Goal: Information Seeking & Learning: Compare options

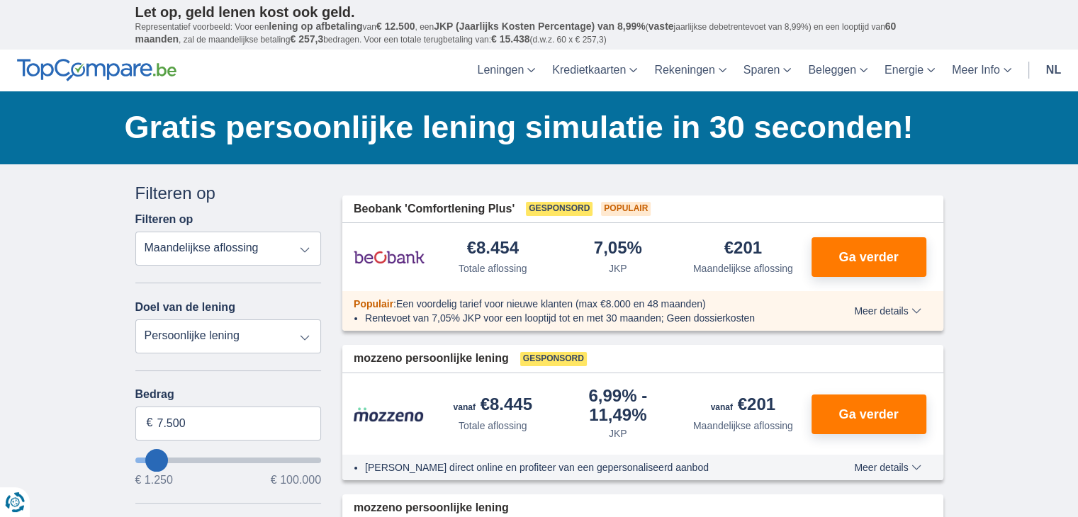
type input "8250"
type input "8.250"
select select "48"
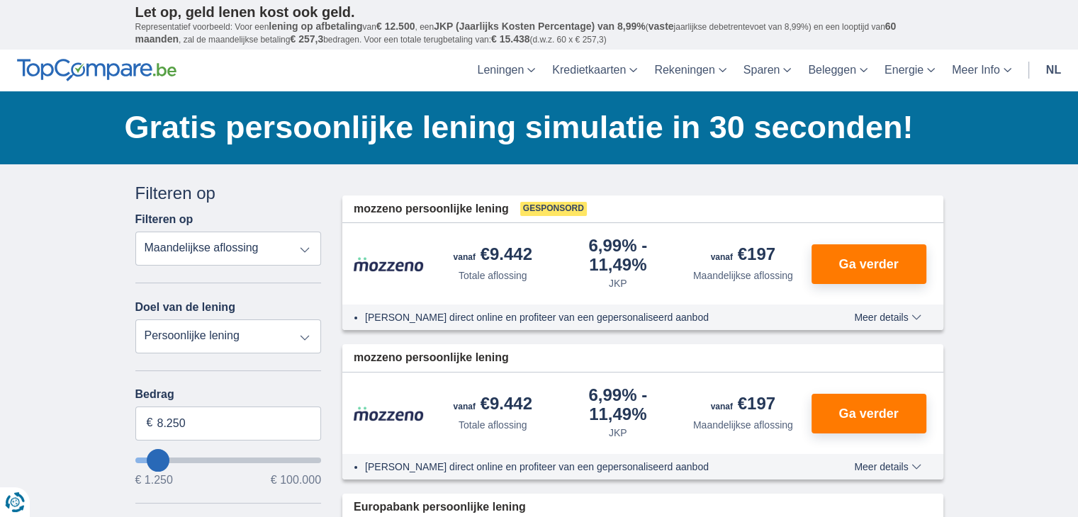
type input "5.250"
type input "5250"
select select "36"
type input "6.250"
type input "6250"
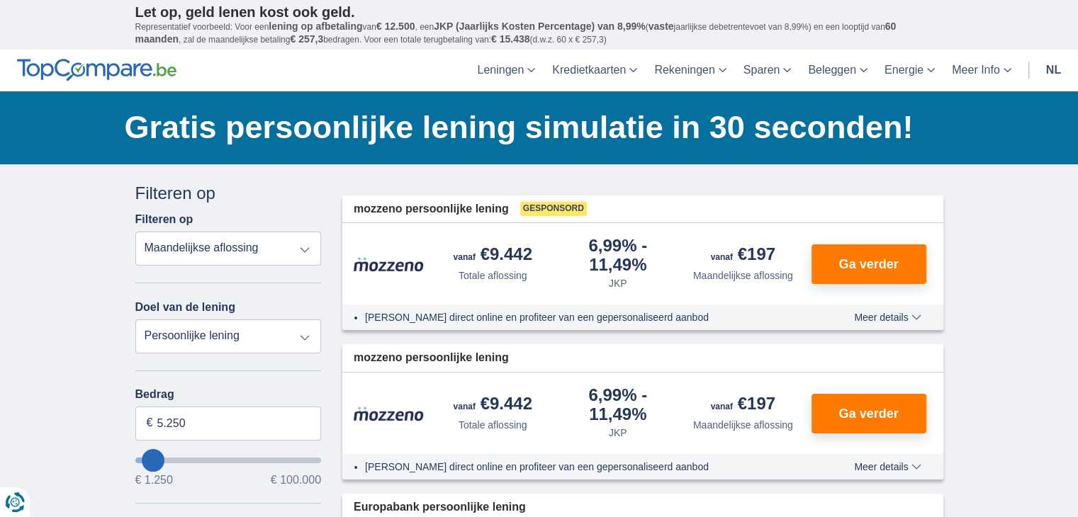
select select "42"
type input "7250"
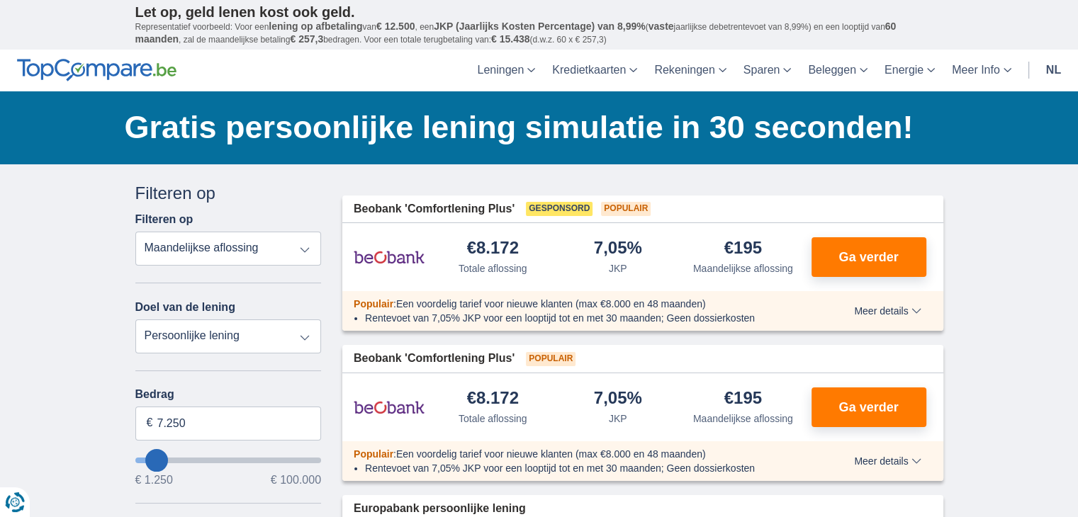
type input "8.250"
type input "9250"
select select "48"
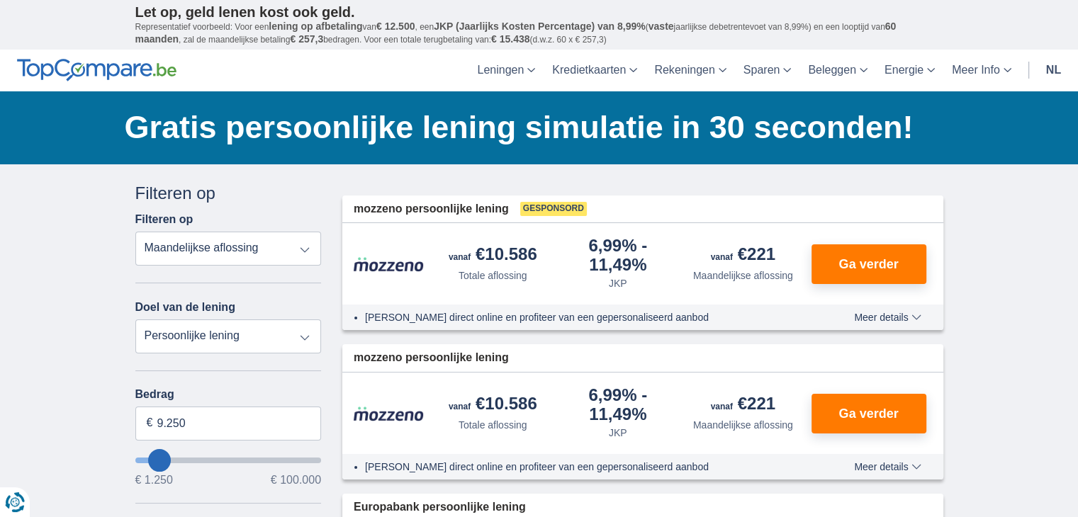
type input "11.250"
type input "11250"
type input "12.250"
type input "12250"
select select "60"
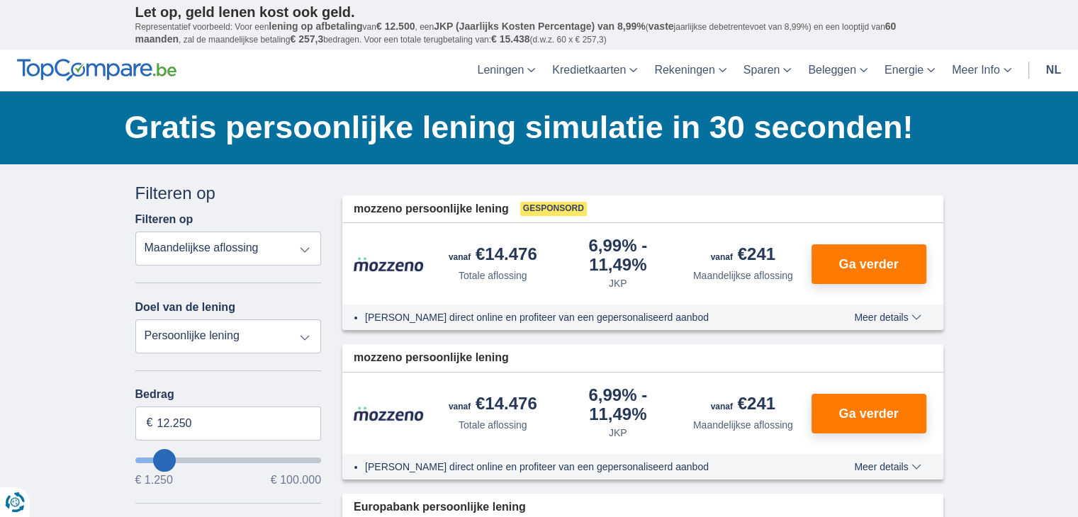
type input "15.250"
type input "15250"
type input "16.250"
type input "16250"
select select "84"
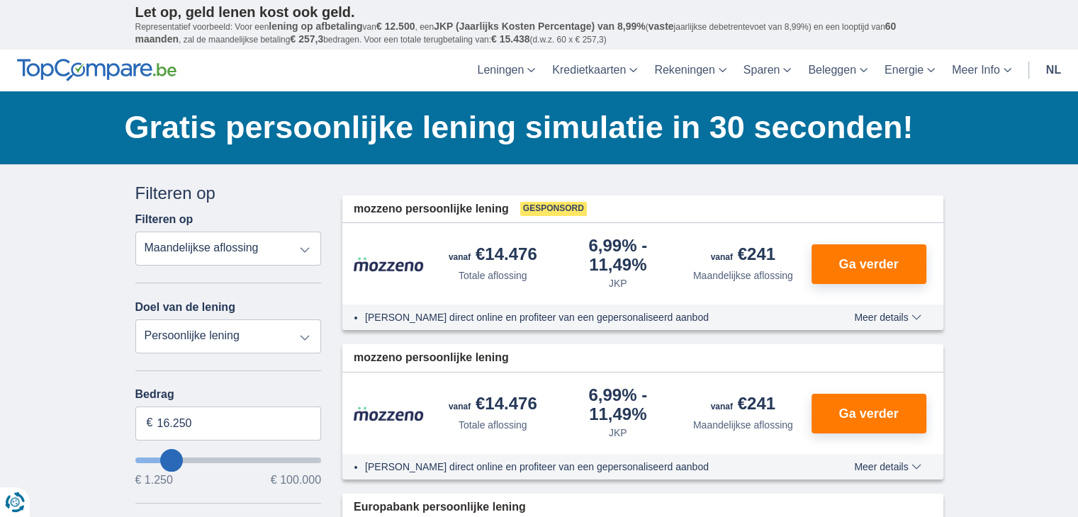
type input "16250"
type input "17.250"
type input "18250"
type input "18.250"
type input "19250"
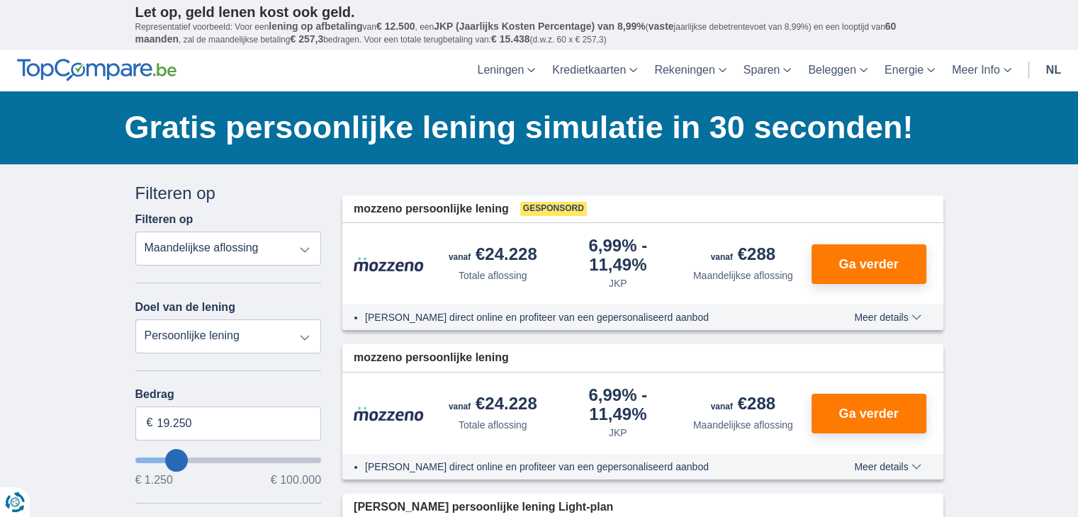
type input "16.250"
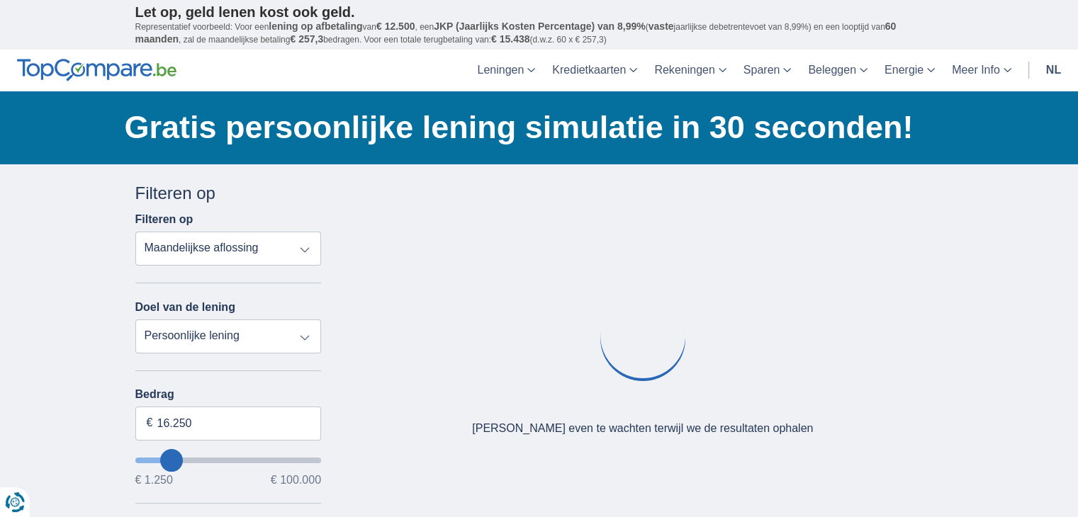
type input "16250"
click at [171, 458] on input "wantToBorrow" at bounding box center [228, 461] width 186 height 6
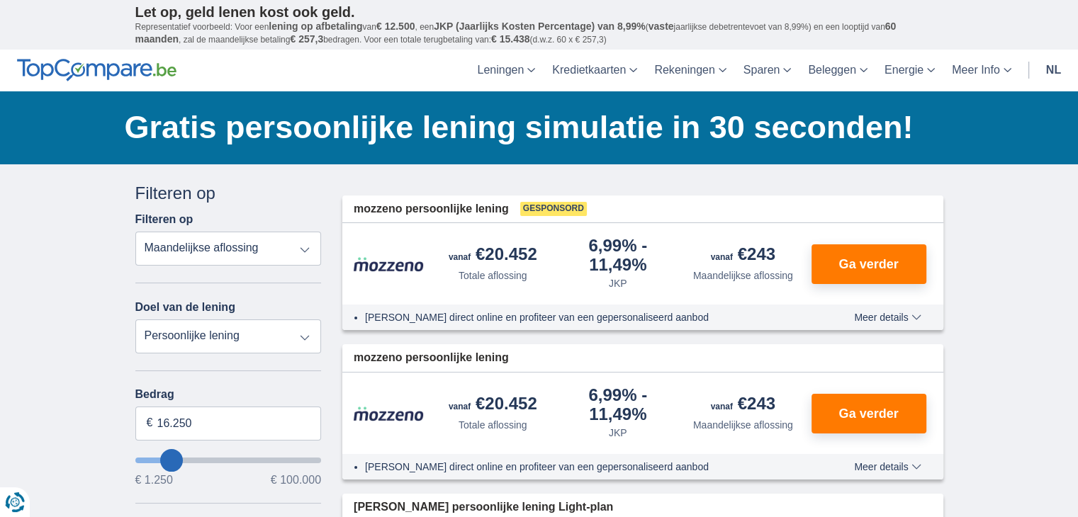
type input "14.250"
type input "14250"
select select "60"
type input "15.250"
type input "15250"
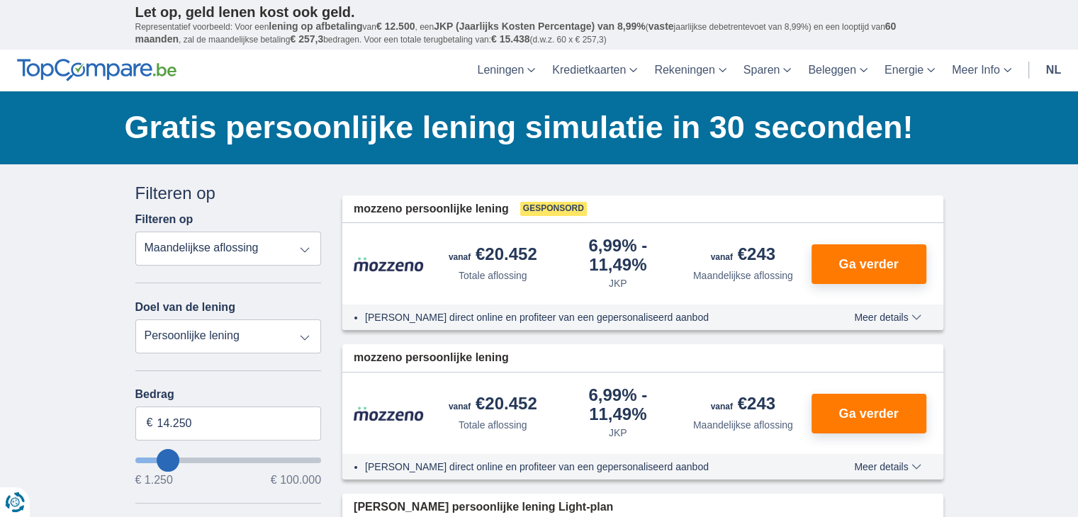
select select "84"
type input "15250"
type input "94.250"
type input "94250"
select select "120"
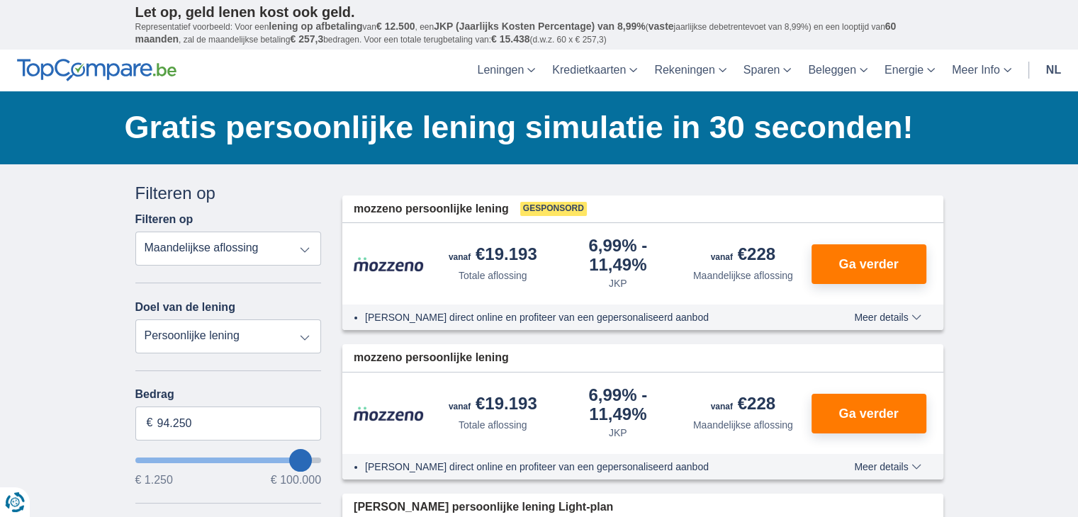
type input "94250"
click at [300, 459] on input "wantToBorrow" at bounding box center [228, 461] width 186 height 6
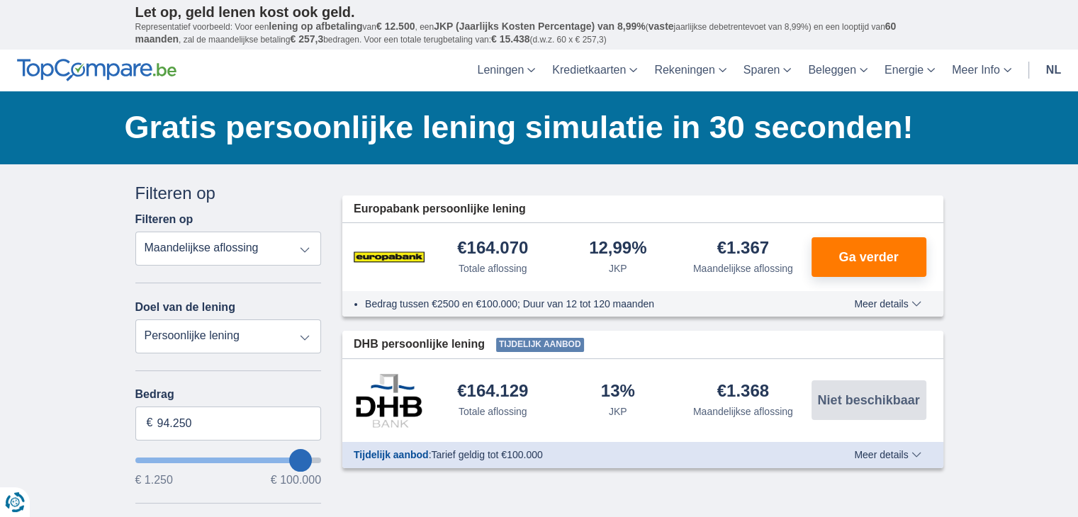
click at [300, 459] on input "wantToBorrow" at bounding box center [228, 461] width 186 height 6
type input "93.250"
type input "93250"
type input "92.250"
type input "92250"
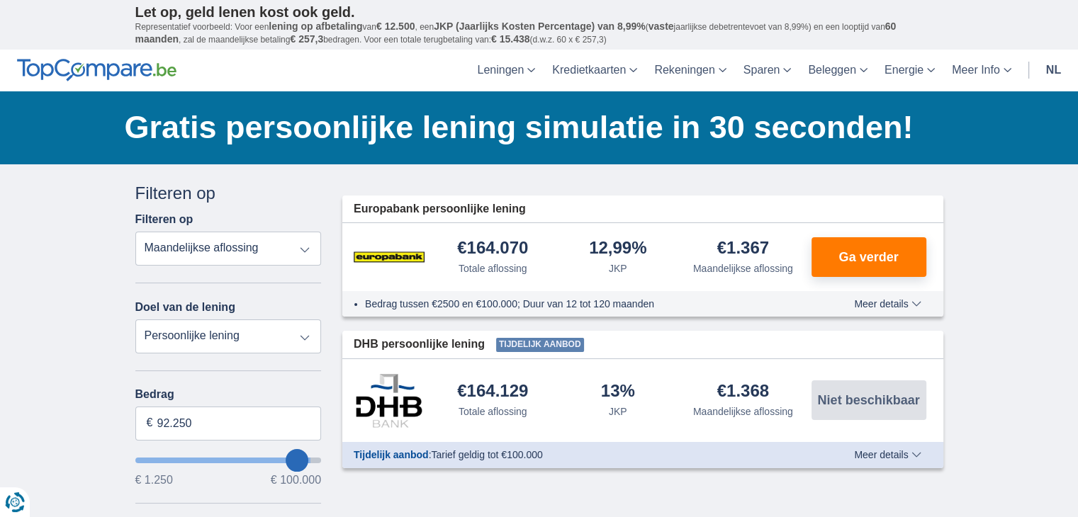
type input "91.250"
type input "91250"
type input "90.250"
type input "90250"
type input "89.250"
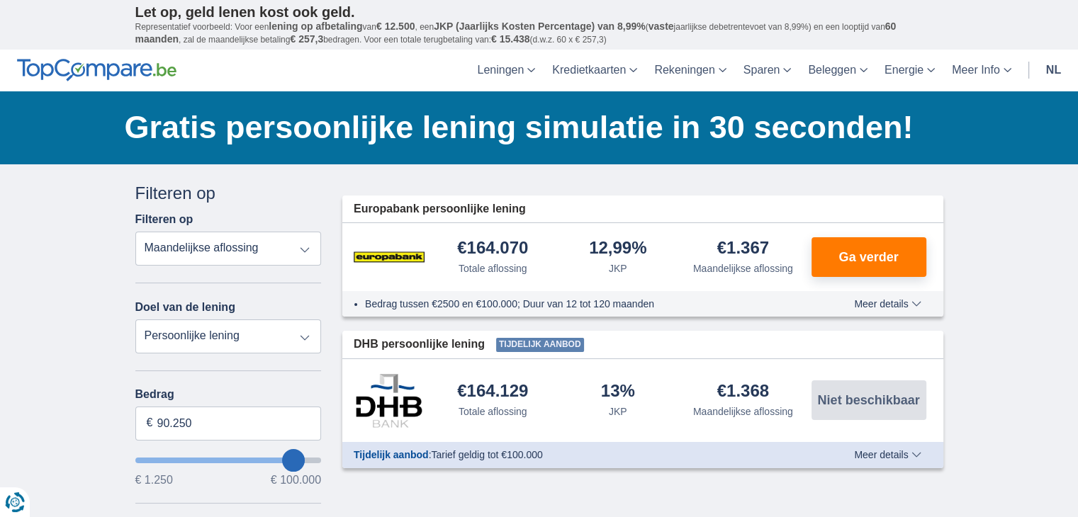
type input "89250"
type input "88.250"
type input "88250"
type input "87.250"
type input "87250"
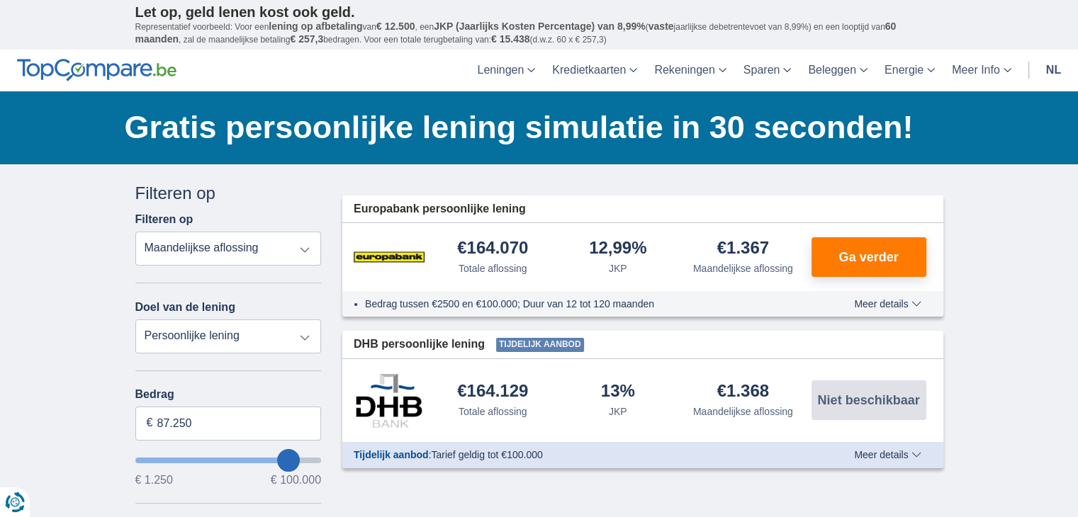
type input "86.250"
type input "86250"
type input "85.250"
type input "85250"
type input "84.250"
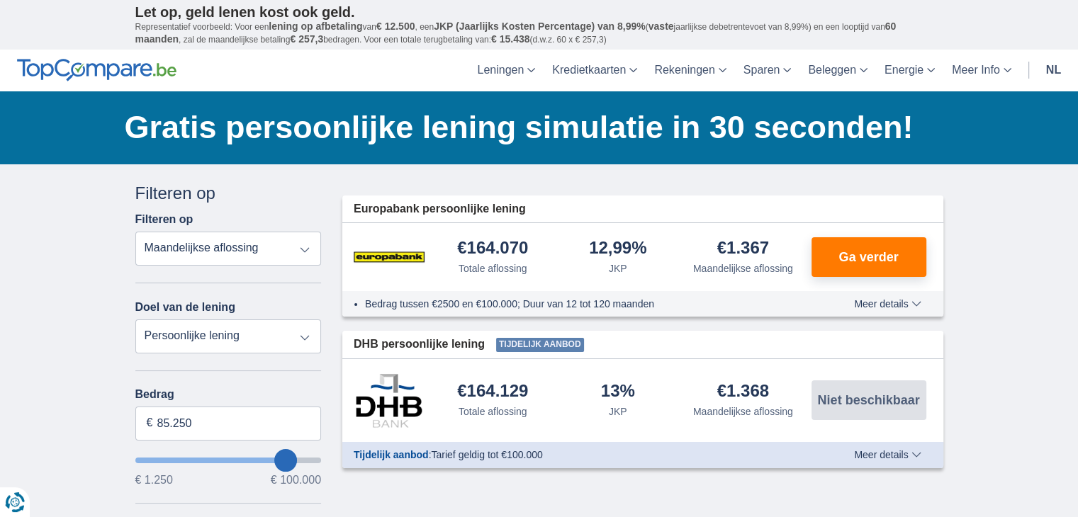
type input "84250"
type input "83.250"
type input "83250"
type input "82.250"
type input "82250"
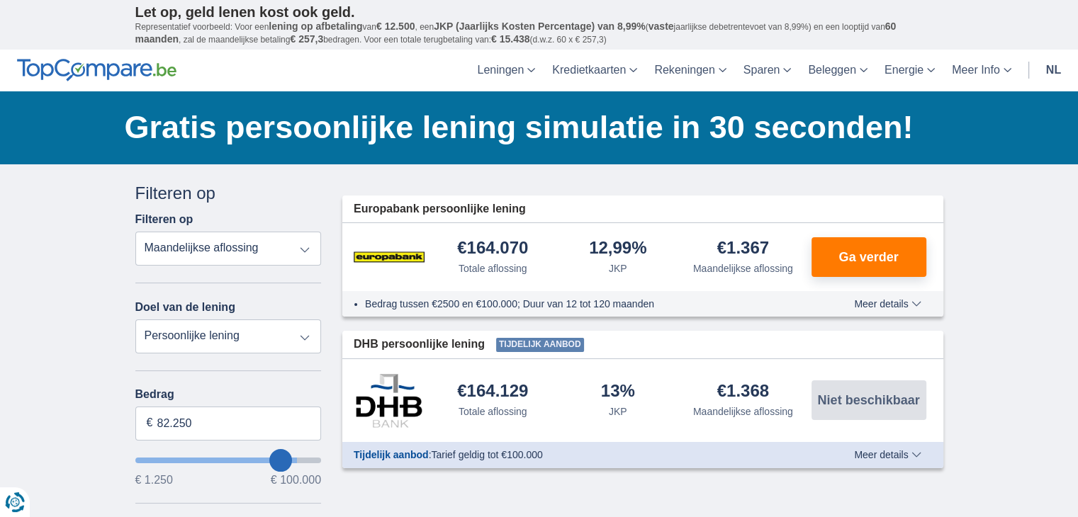
type input "81.250"
type input "81250"
type input "80.250"
type input "80250"
type input "79.250"
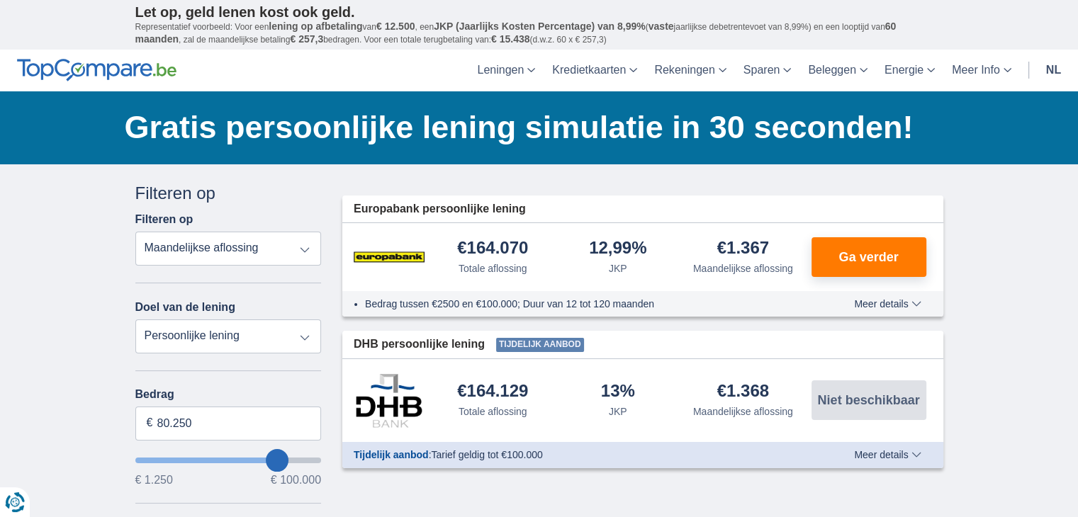
type input "79250"
type input "78.250"
type input "78250"
type input "77.250"
type input "77250"
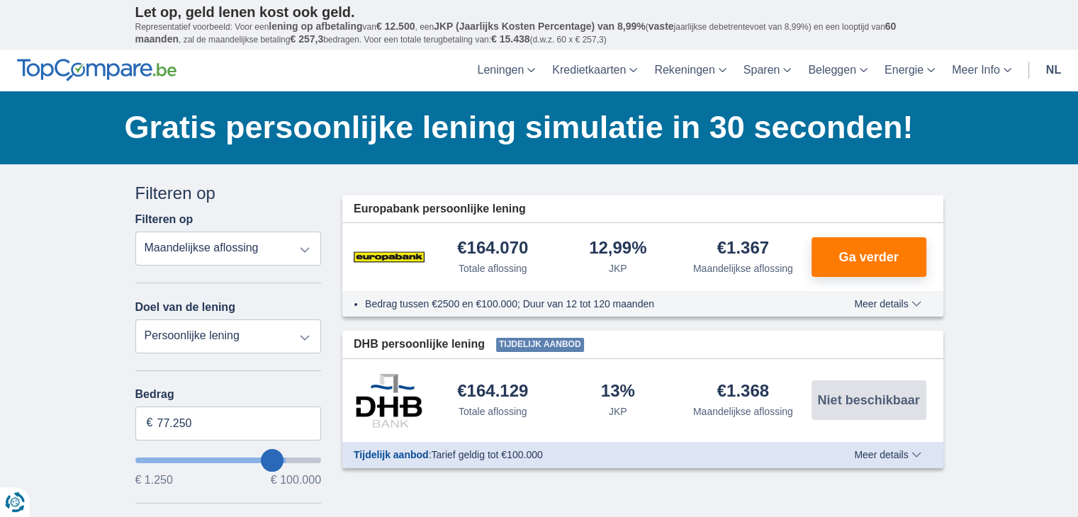
type input "76.250"
type input "76250"
type input "75.250"
type input "75250"
type input "74.250"
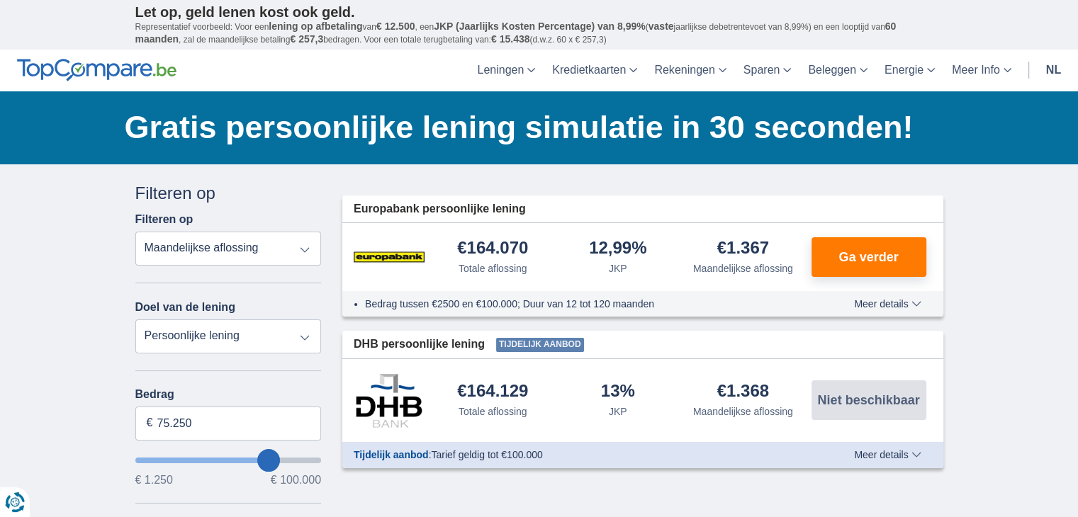
type input "74250"
type input "73.250"
type input "73250"
type input "72.250"
type input "72250"
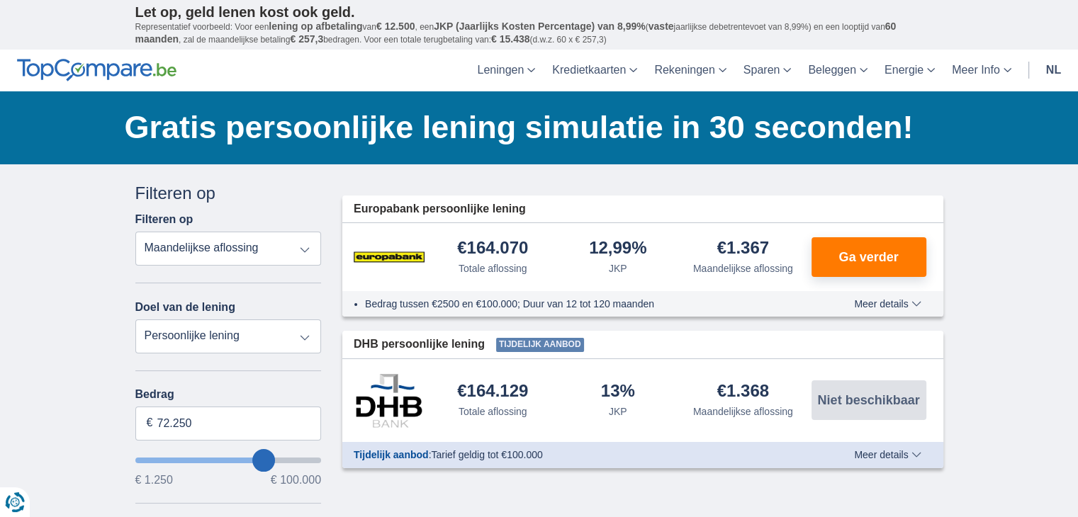
type input "71.250"
type input "71250"
type input "70.250"
type input "70250"
type input "69.250"
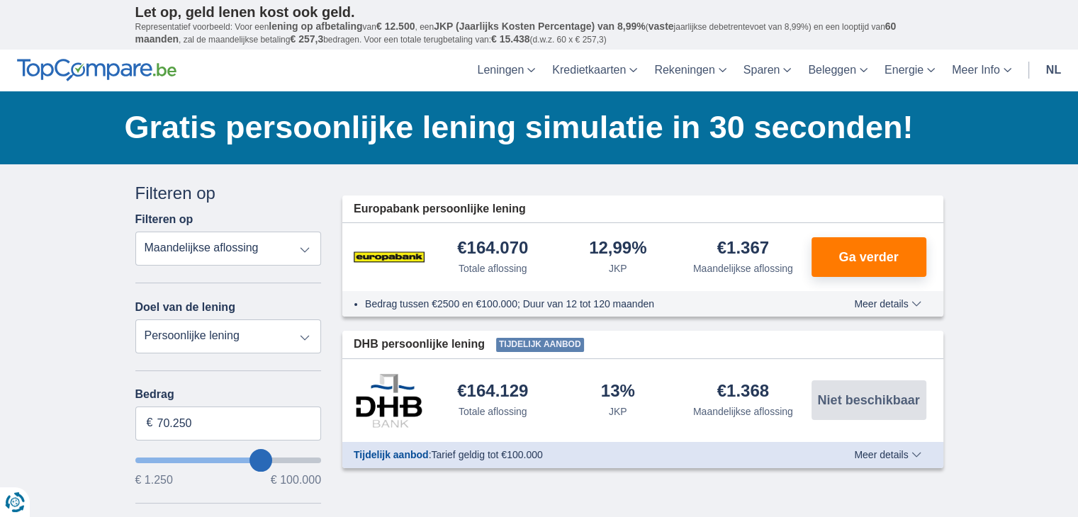
type input "69250"
type input "68.250"
type input "68250"
type input "67.250"
type input "67250"
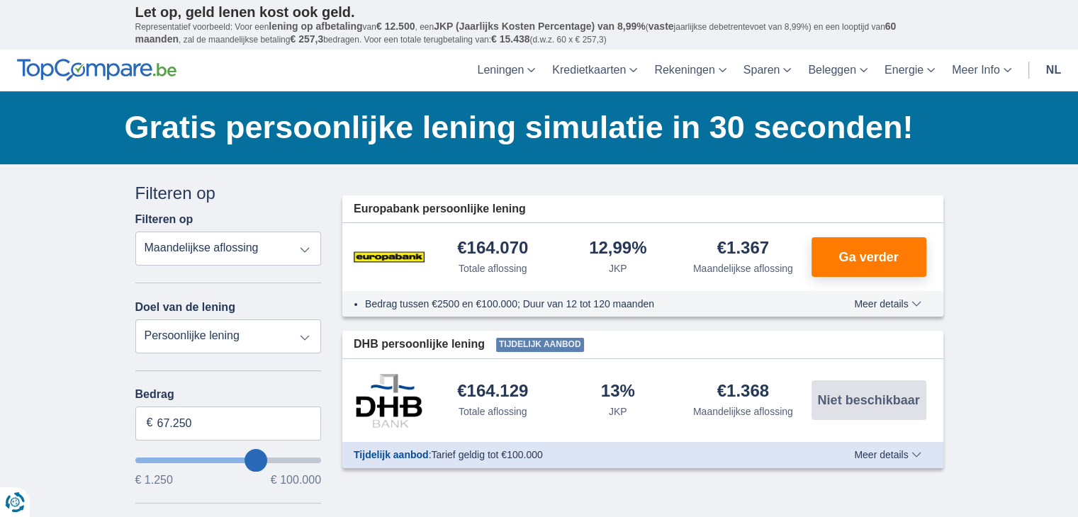
type input "66.250"
type input "66250"
type input "65.250"
type input "65250"
type input "64.250"
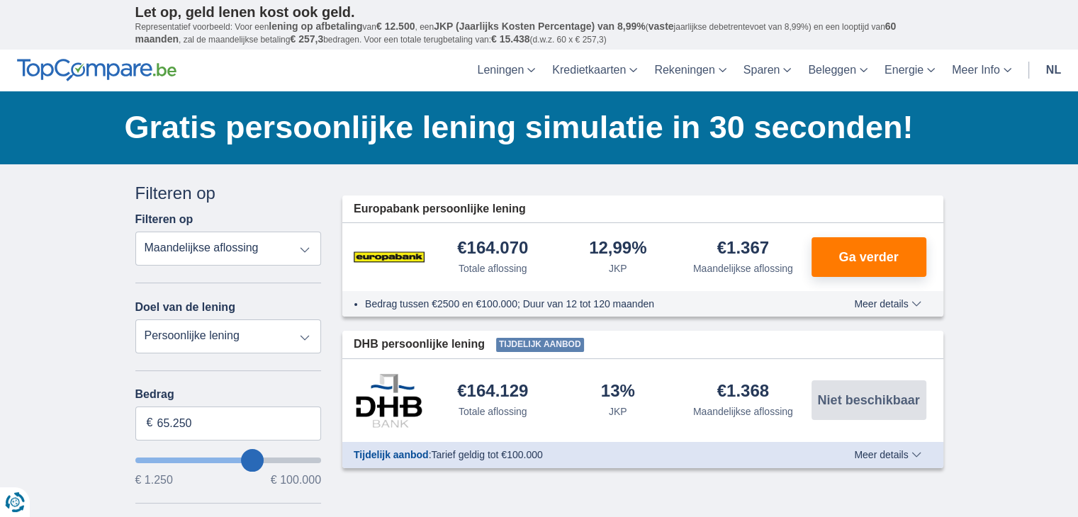
type input "64250"
type input "63.250"
type input "63250"
type input "62.250"
type input "62250"
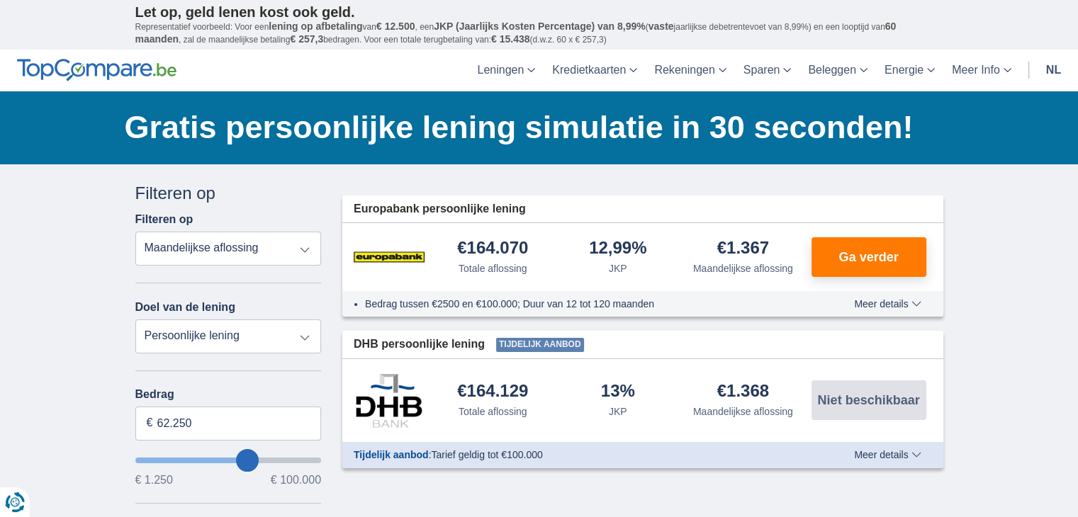
type input "61.250"
type input "61250"
type input "60.250"
type input "60250"
type input "59.250"
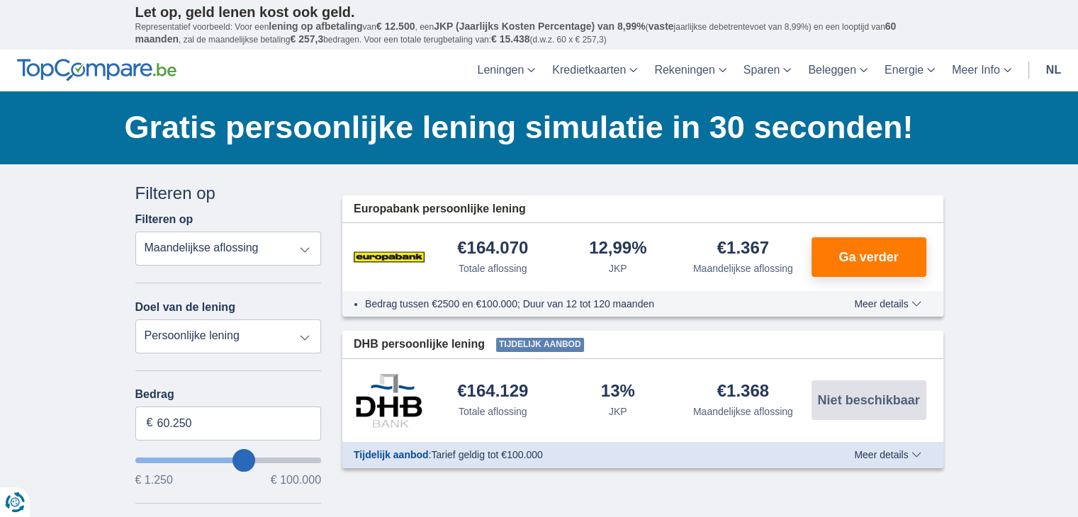
type input "59250"
type input "58.250"
type input "58250"
type input "57.250"
type input "57250"
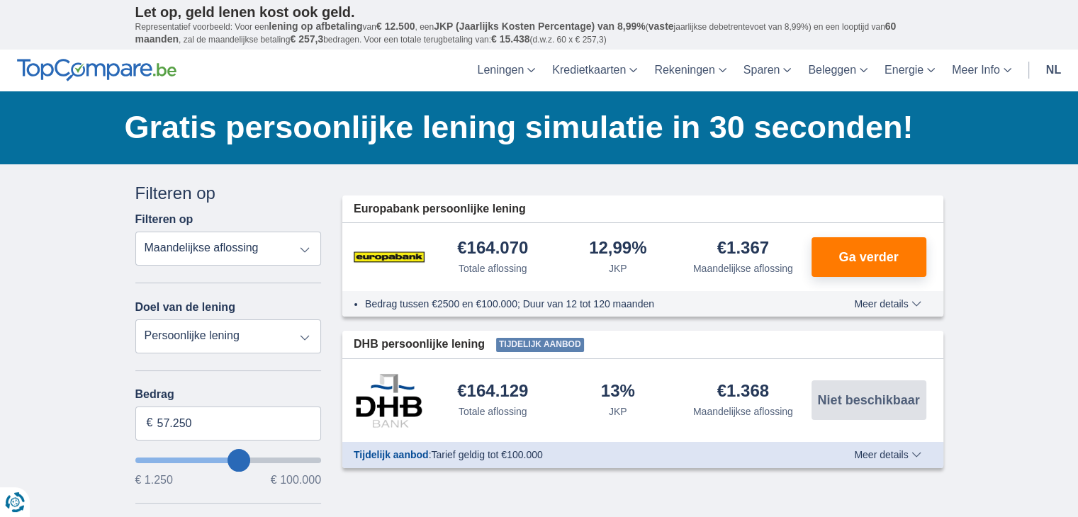
type input "56.250"
type input "56250"
type input "55.250"
type input "55250"
type input "54.250"
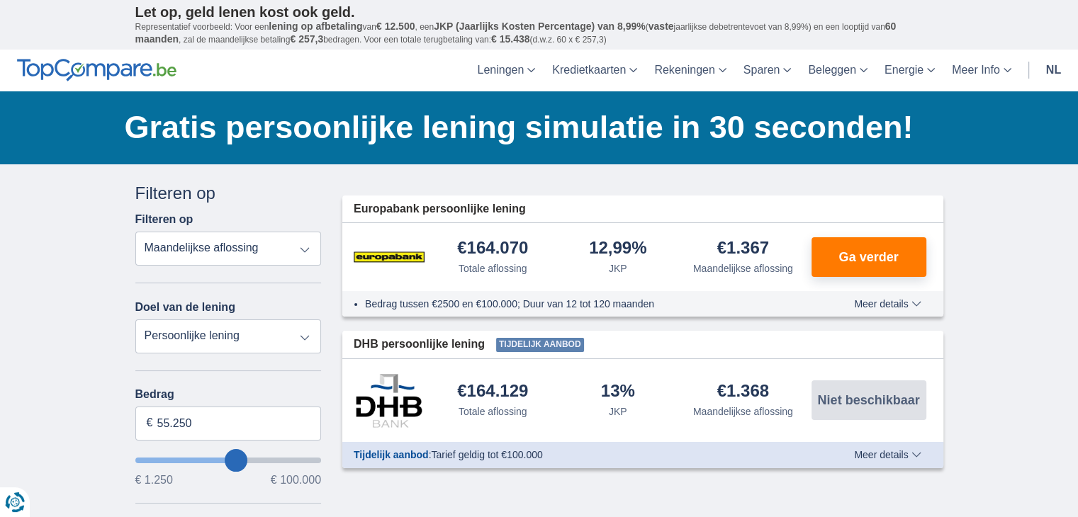
type input "54250"
type input "53.250"
type input "53250"
type input "52.250"
type input "52250"
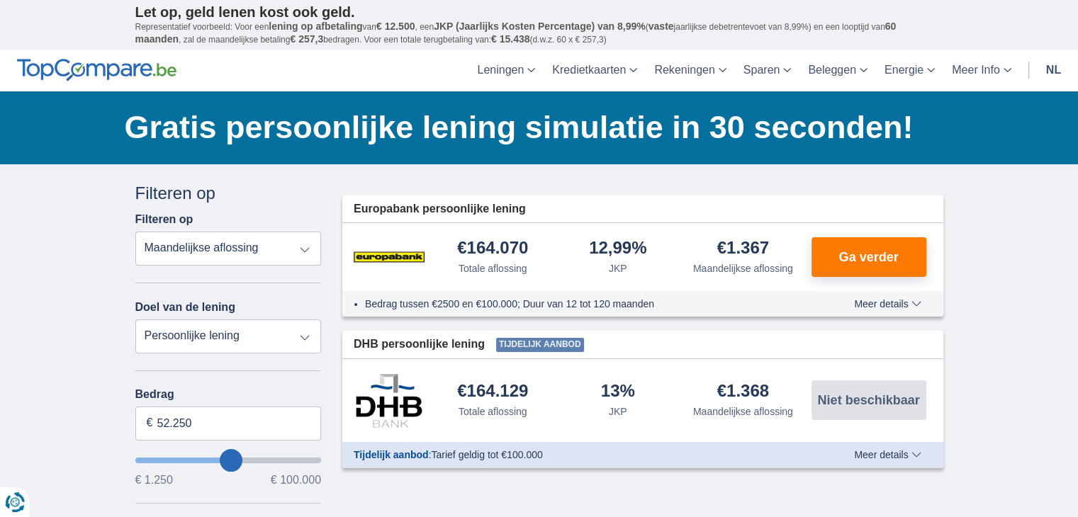
type input "51.250"
type input "51250"
type input "50.250"
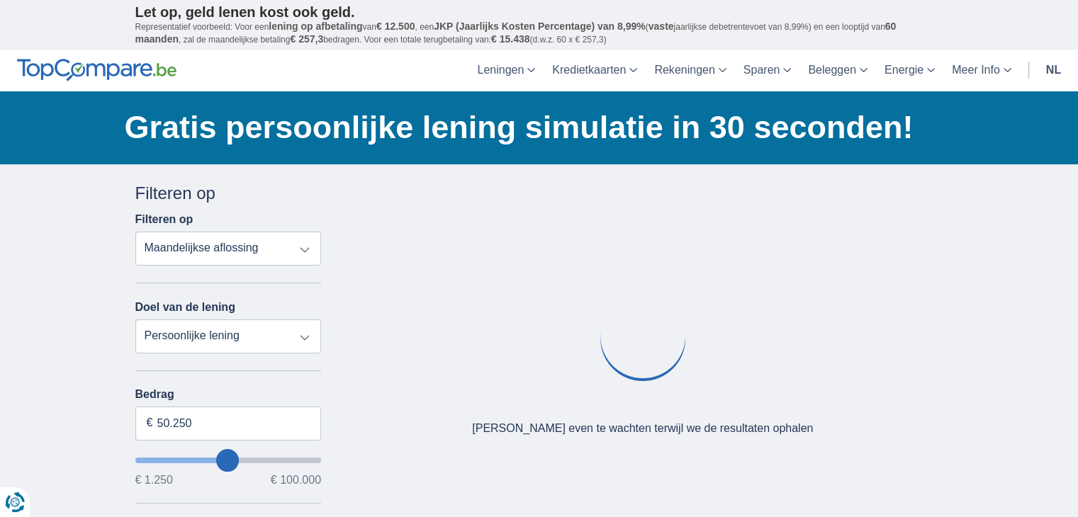
drag, startPoint x: 300, startPoint y: 459, endPoint x: 227, endPoint y: 468, distance: 73.5
type input "50250"
click at [227, 463] on input "wantToBorrow" at bounding box center [228, 461] width 186 height 6
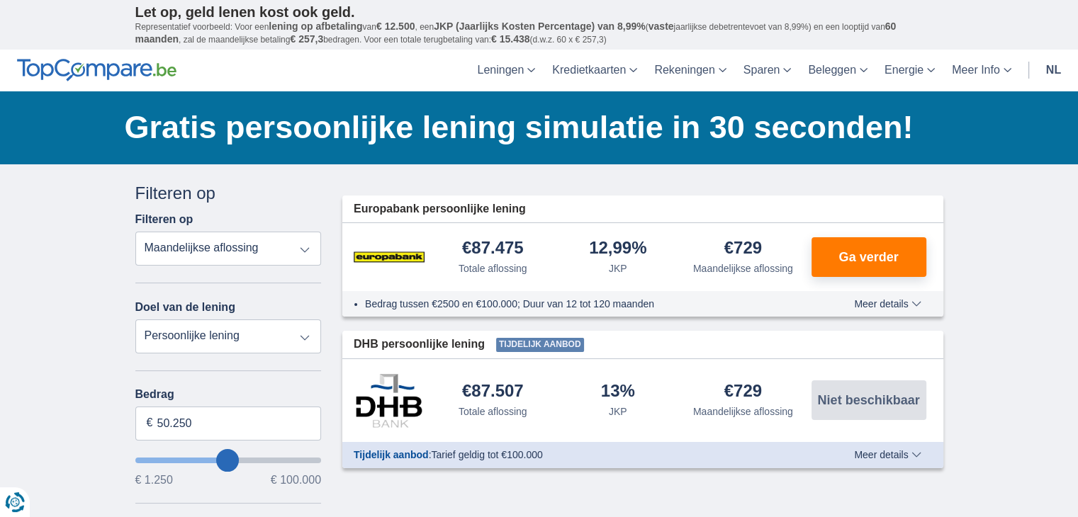
type input "49.250"
type input "49250"
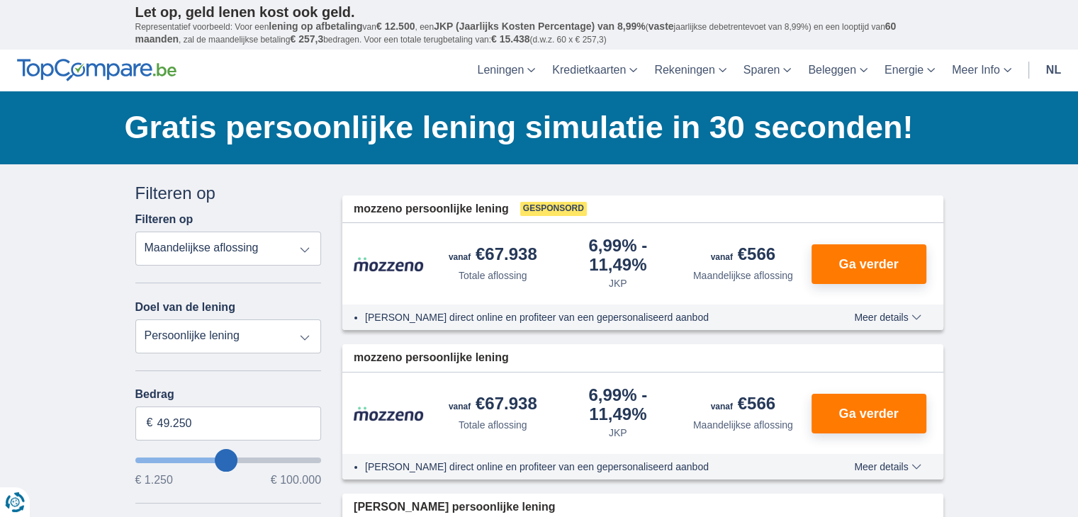
click at [232, 461] on input "wantToBorrow" at bounding box center [228, 461] width 186 height 6
type input "58.250"
type input "58250"
click at [240, 458] on input "wantToBorrow" at bounding box center [228, 461] width 186 height 6
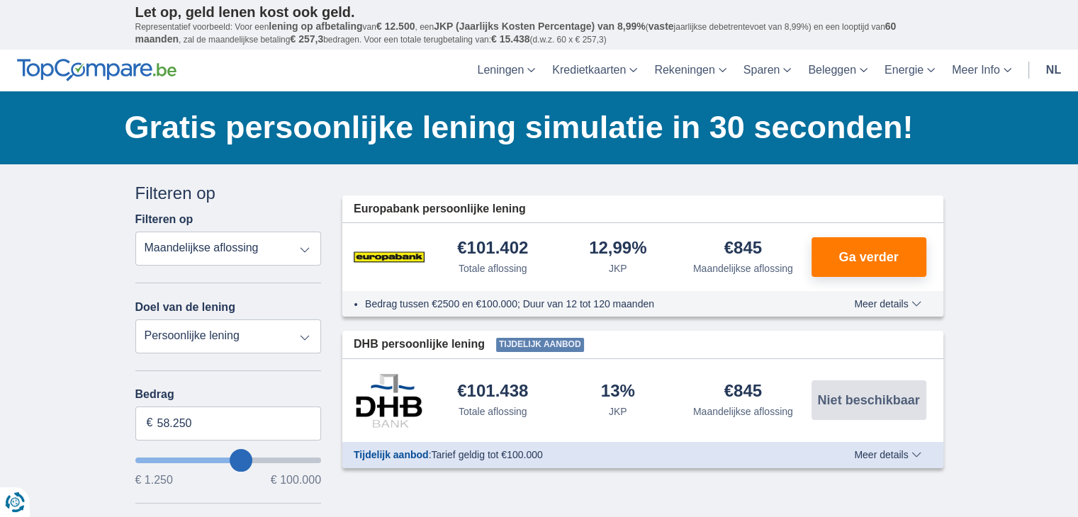
type input "50.250"
type input "50250"
click at [227, 458] on input "wantToBorrow" at bounding box center [228, 461] width 186 height 6
click at [215, 458] on input "wantToBorrow" at bounding box center [228, 461] width 186 height 6
type input "43.250"
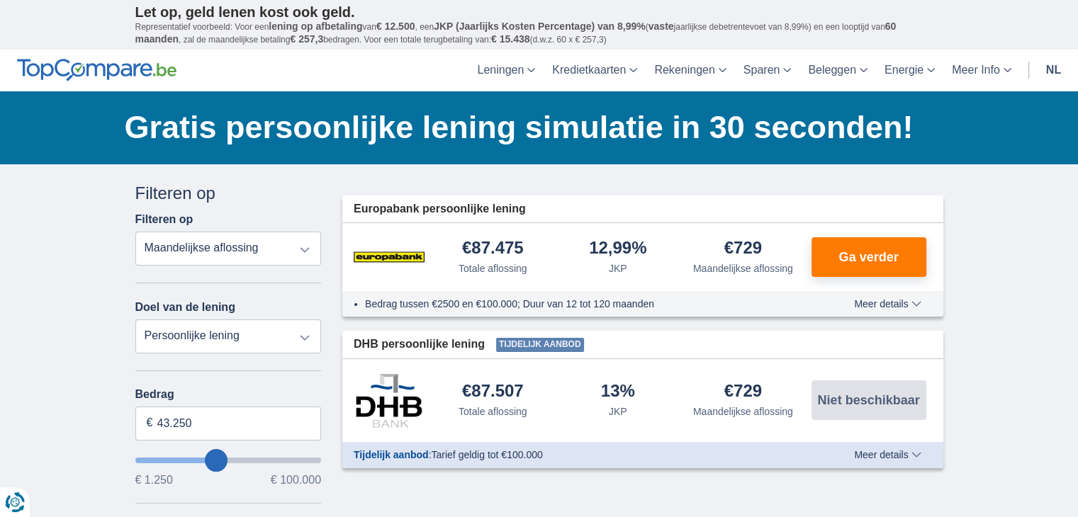
type input "43250"
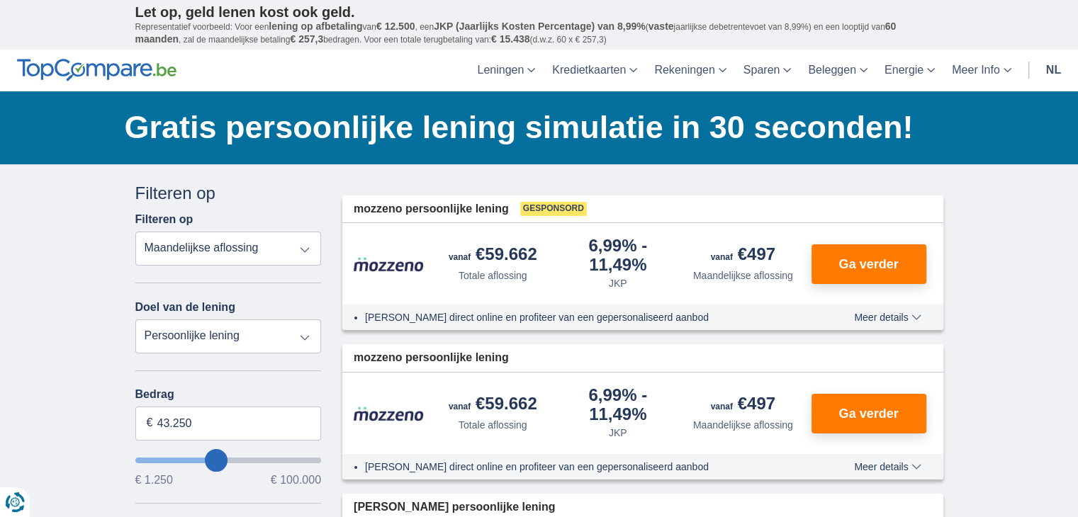
click at [221, 458] on input "wantToBorrow" at bounding box center [228, 461] width 186 height 6
type input "47.250"
type input "47250"
type input "48.250"
type input "48250"
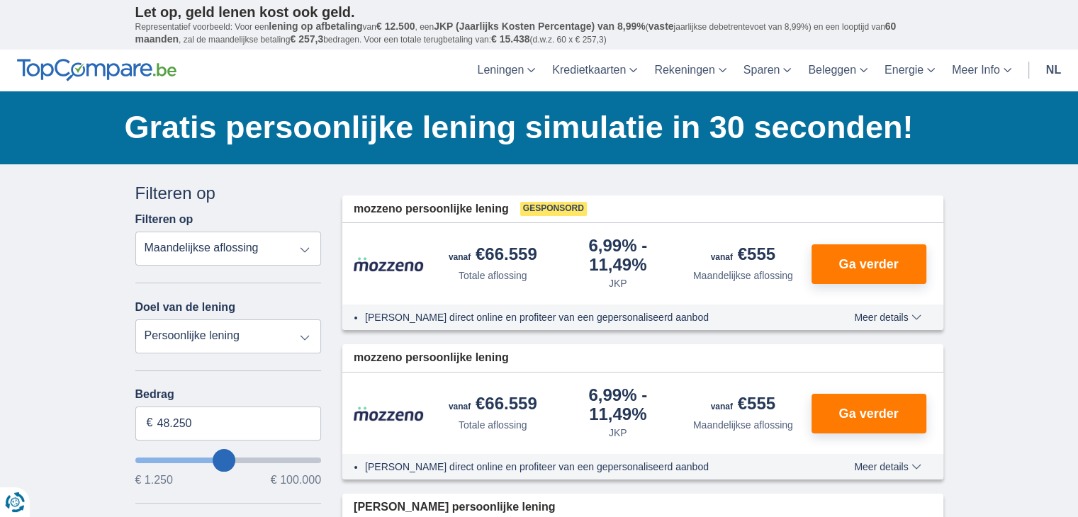
type input "51.250"
type input "52250"
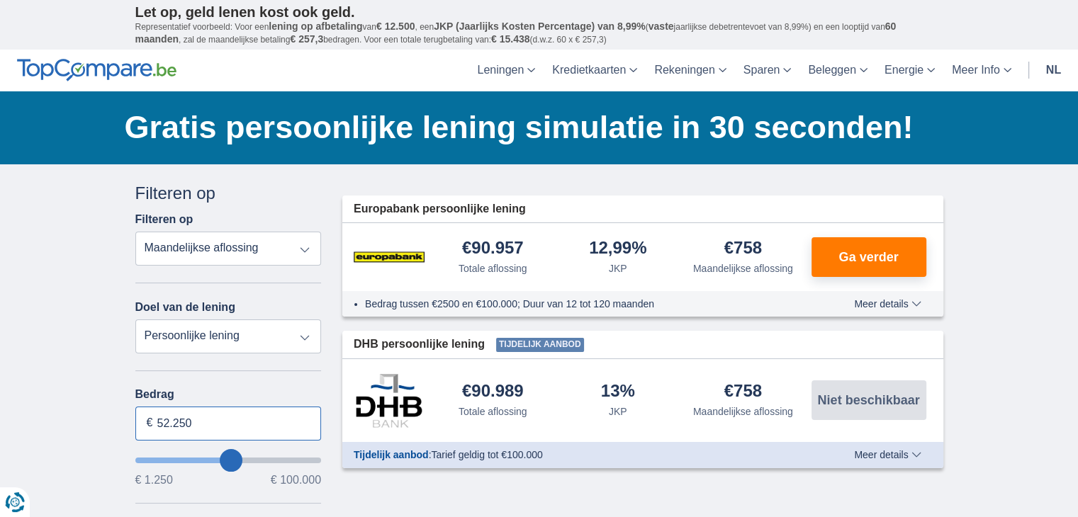
click at [159, 422] on input "52.250" at bounding box center [228, 424] width 186 height 34
click at [207, 423] on input "50.000" at bounding box center [228, 424] width 186 height 34
type input "50.000"
type input "50250"
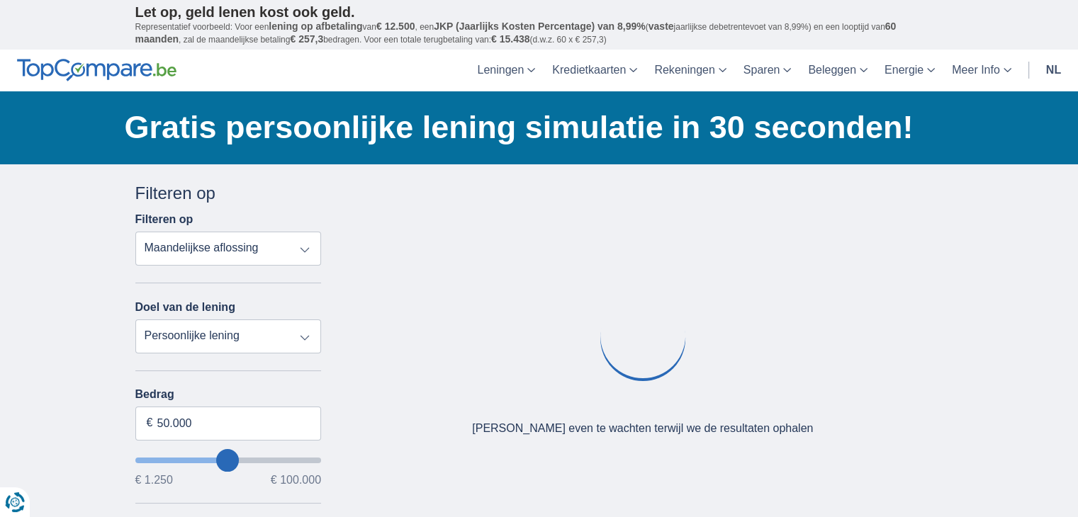
click at [662, 478] on div "Annuleren Filters Filteren op Filteren op Totale aflossing JKP Maandelijkse afl…" at bounding box center [539, 518] width 829 height 674
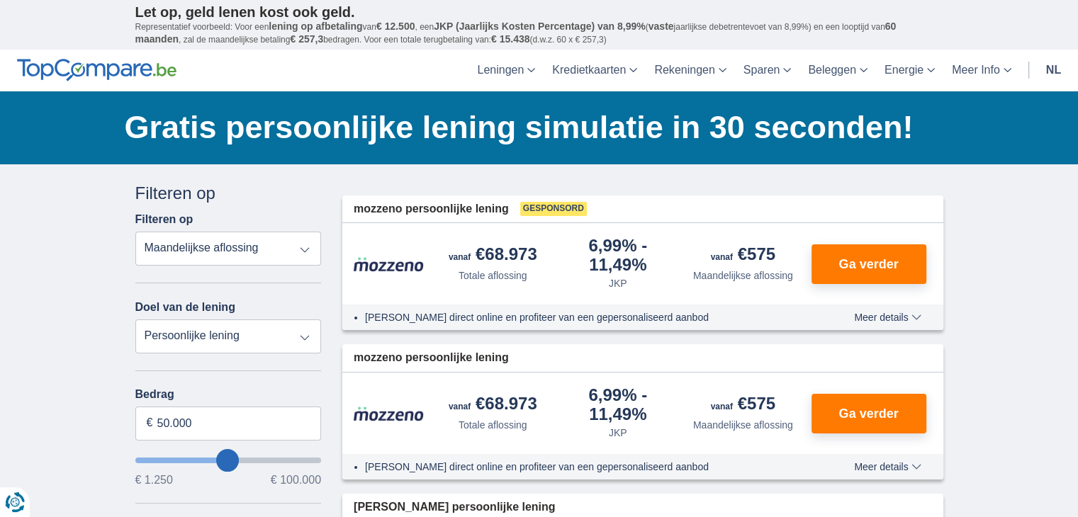
click at [873, 318] on span "Meer details" at bounding box center [887, 317] width 67 height 10
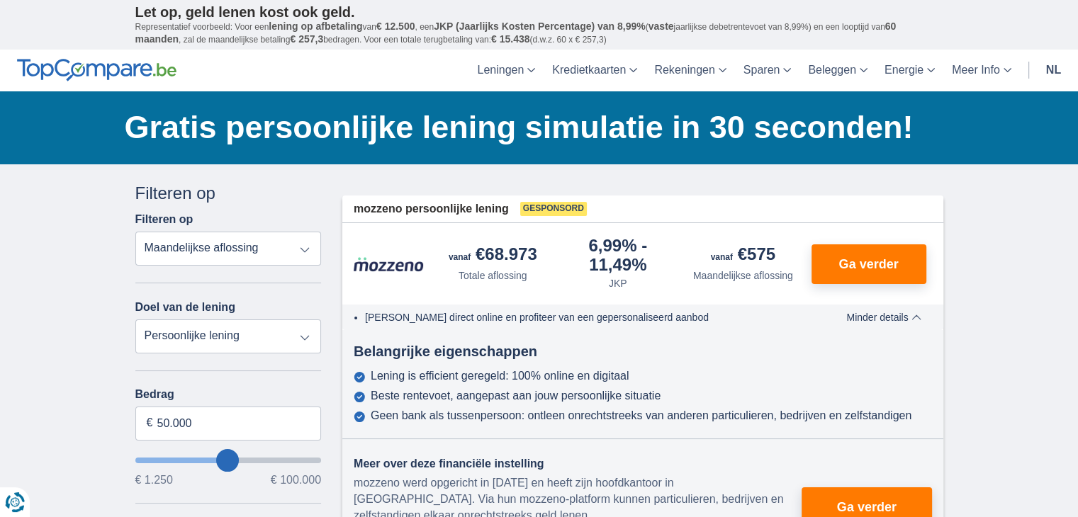
click at [873, 318] on span "Minder details" at bounding box center [883, 317] width 74 height 10
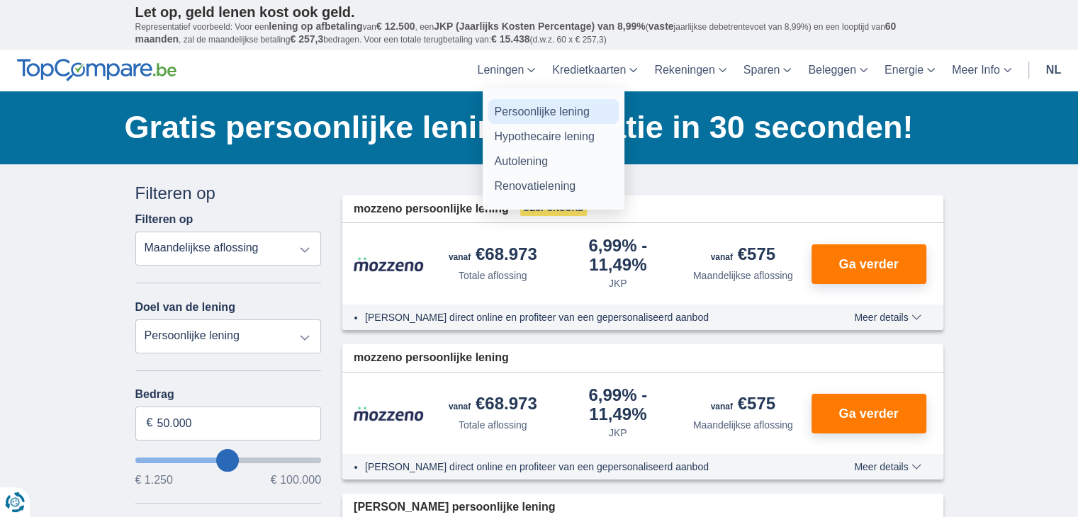
click at [521, 111] on link "Persoonlijke lening" at bounding box center [553, 111] width 130 height 25
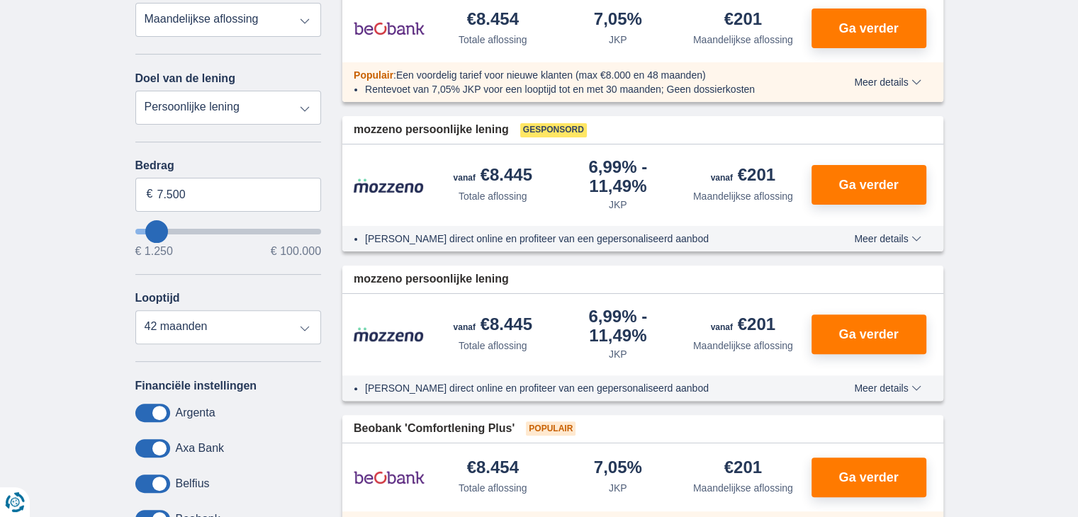
scroll to position [425, 0]
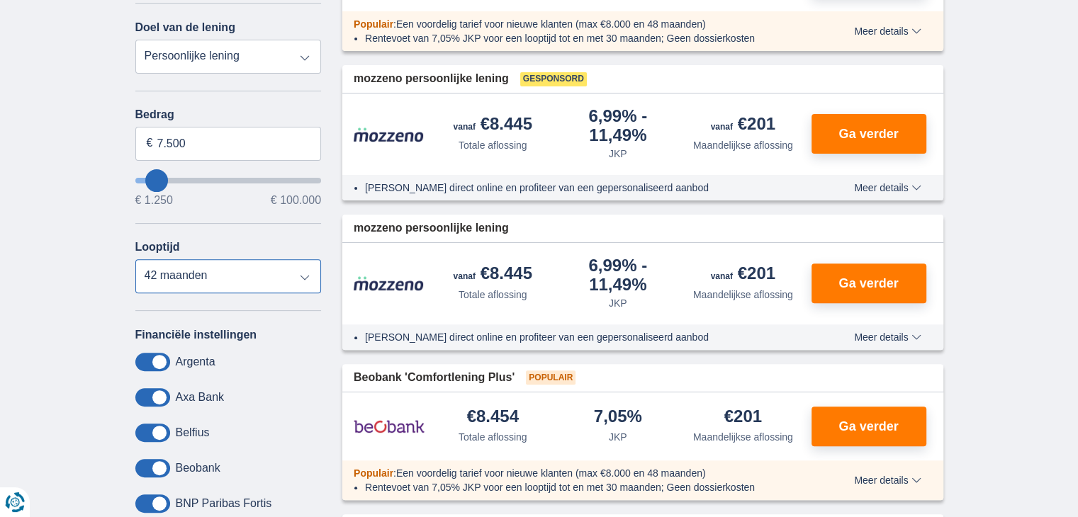
click at [310, 278] on select "12 maanden 18 maanden 24 maanden 30 maanden 36 maanden 42 maanden" at bounding box center [228, 276] width 186 height 34
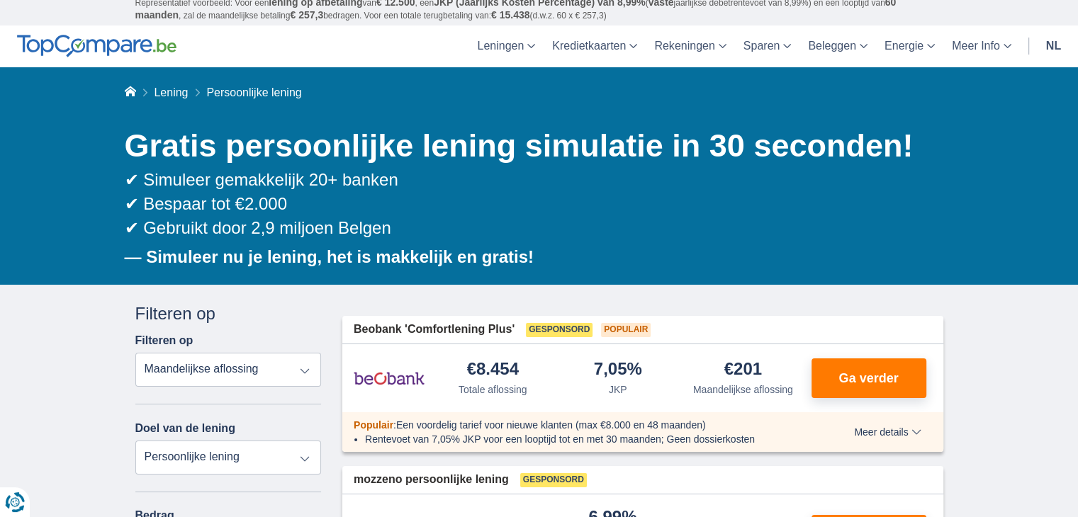
scroll to position [0, 0]
